Goal: Use online tool/utility: Utilize a website feature to perform a specific function

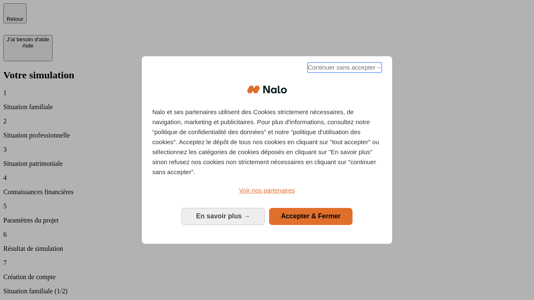
click at [343, 69] on span "Continuer sans accepter →" at bounding box center [344, 68] width 74 height 10
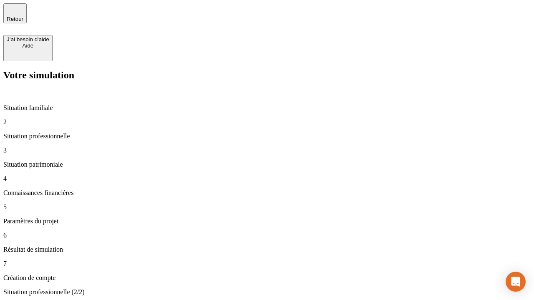
type input "30 000"
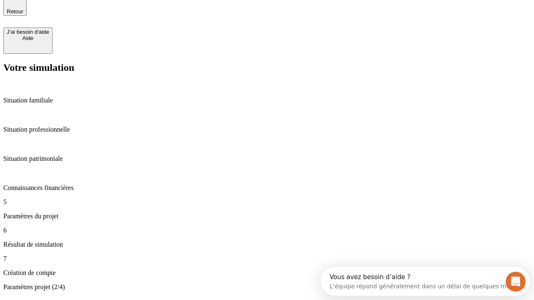
type input "25"
type input "1 000"
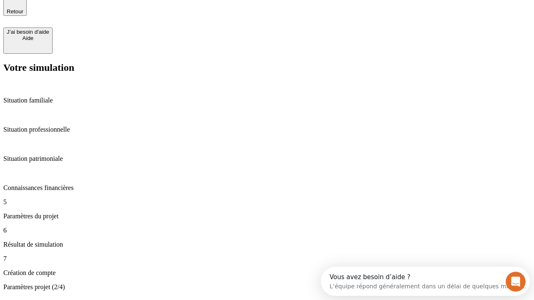
type input "640"
